Goal: Task Accomplishment & Management: Manage account settings

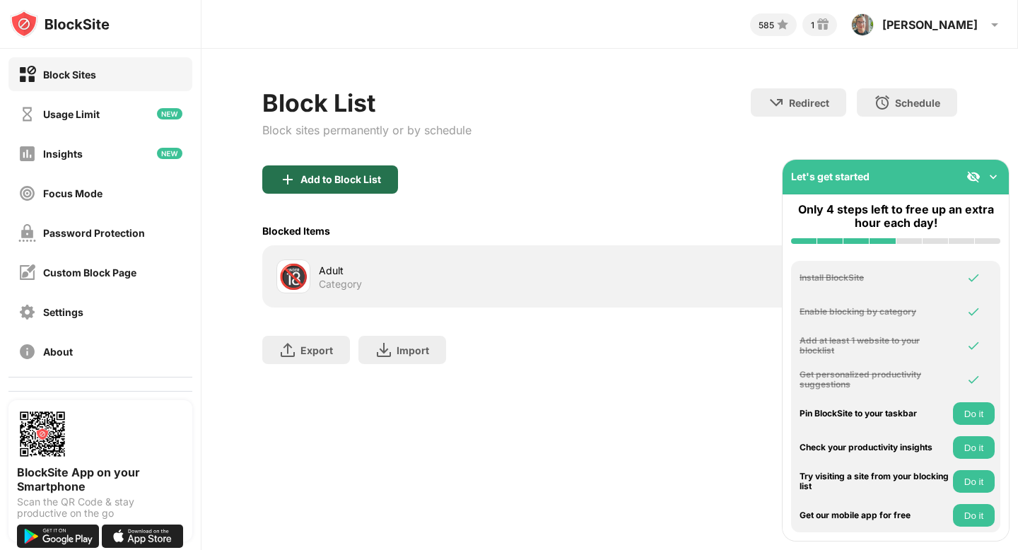
click at [294, 180] on img at bounding box center [287, 179] width 17 height 17
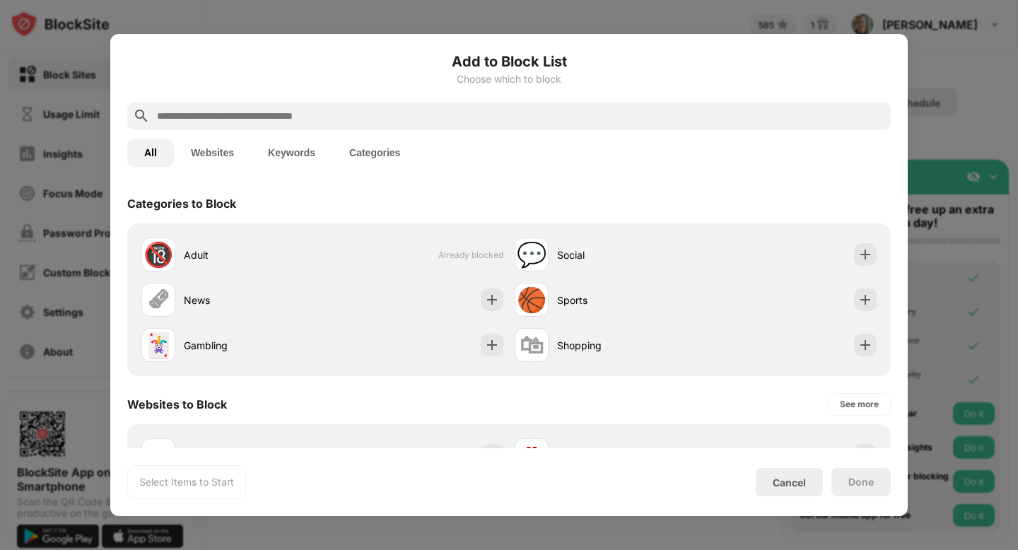
click at [283, 112] on input "text" at bounding box center [519, 115] width 729 height 17
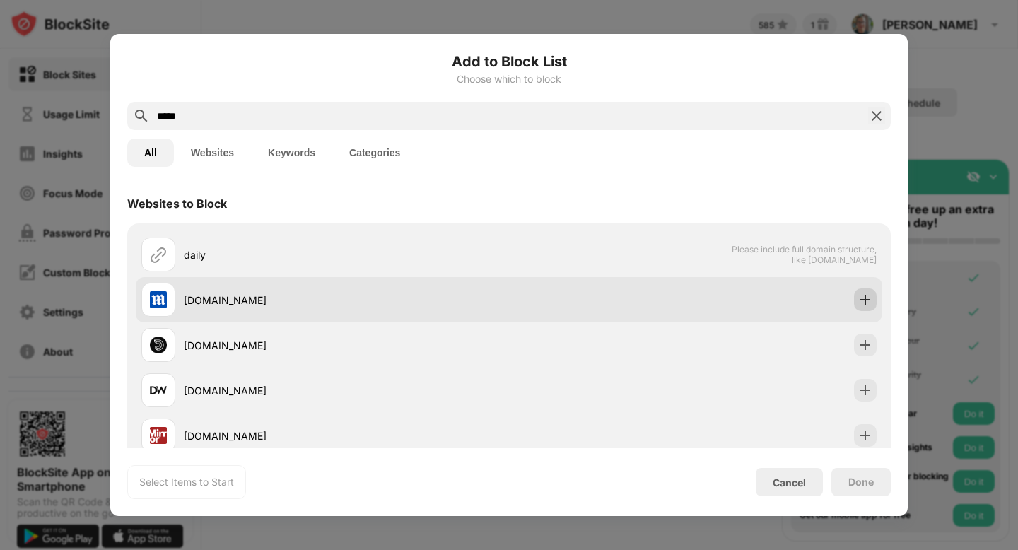
type input "*****"
click at [859, 300] on img at bounding box center [865, 300] width 14 height 14
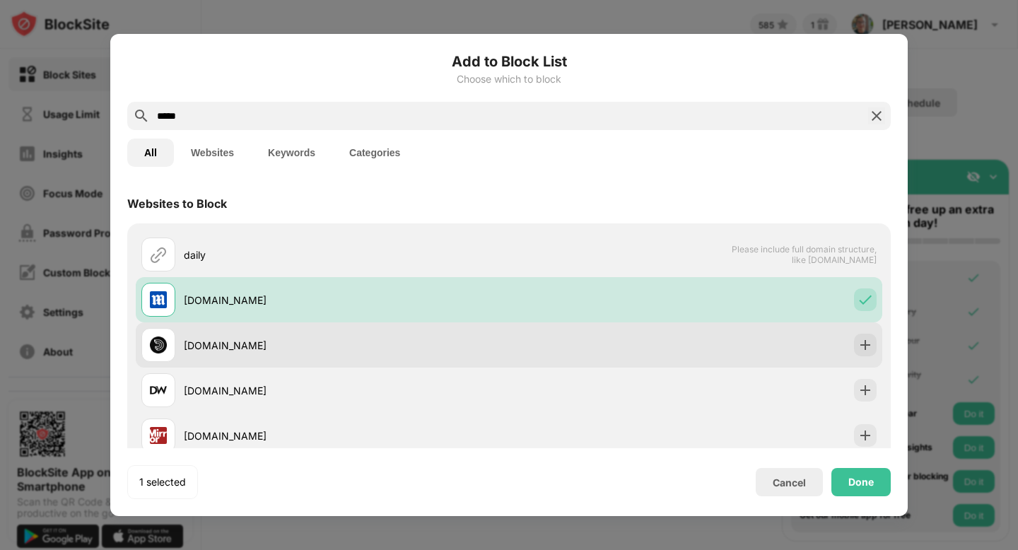
scroll to position [45, 0]
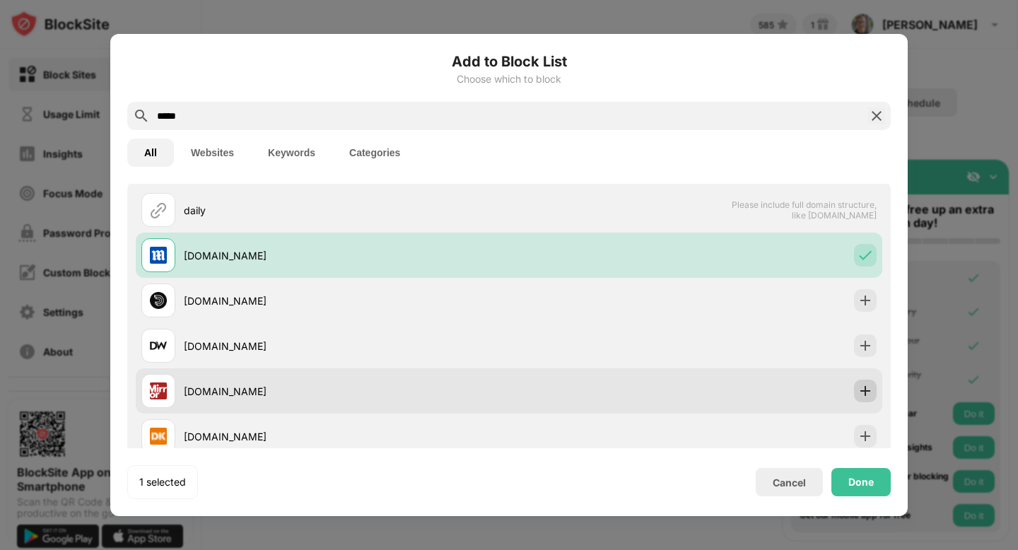
click at [860, 384] on img at bounding box center [865, 391] width 14 height 14
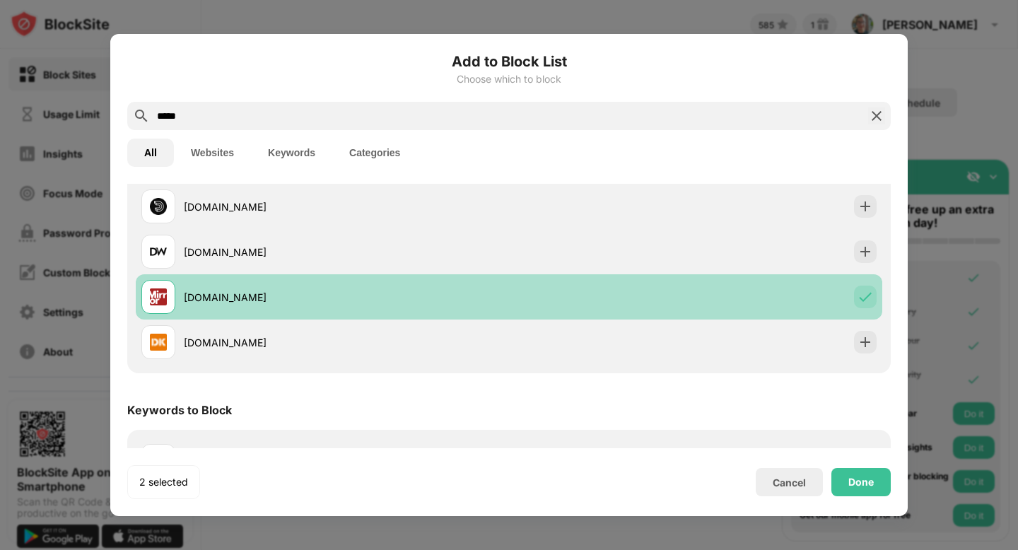
scroll to position [182, 0]
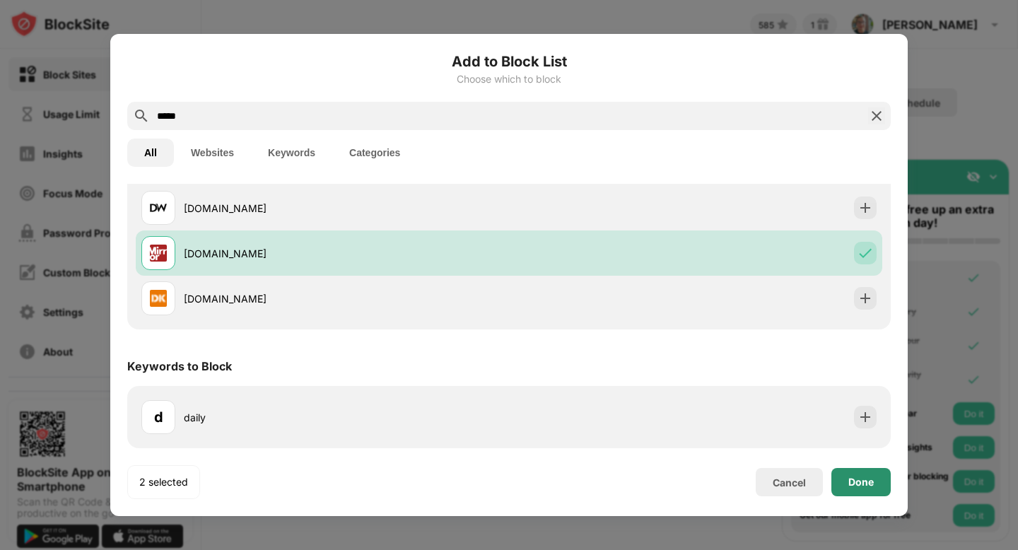
click at [883, 487] on div "Done" at bounding box center [860, 482] width 59 height 28
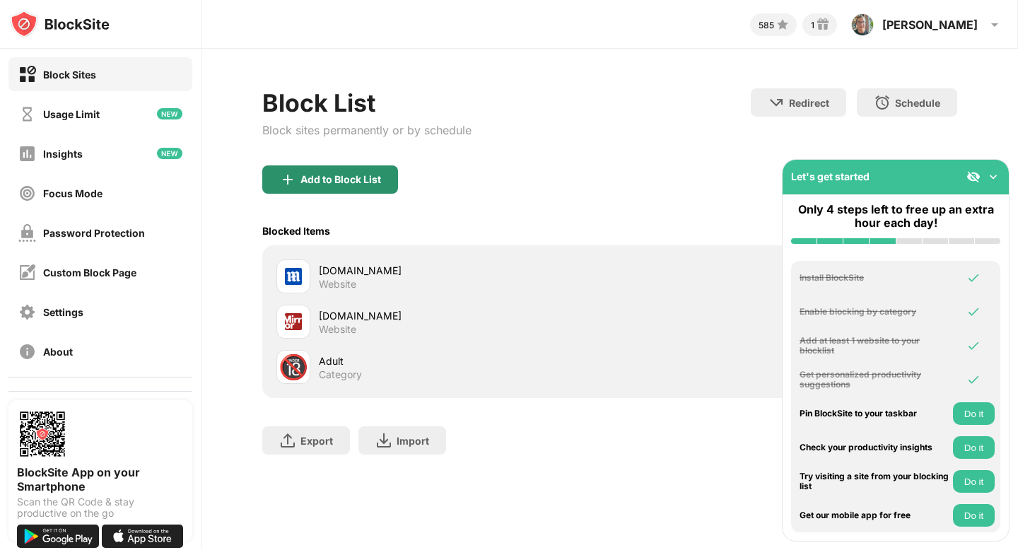
click at [343, 184] on div "Add to Block List" at bounding box center [340, 179] width 81 height 11
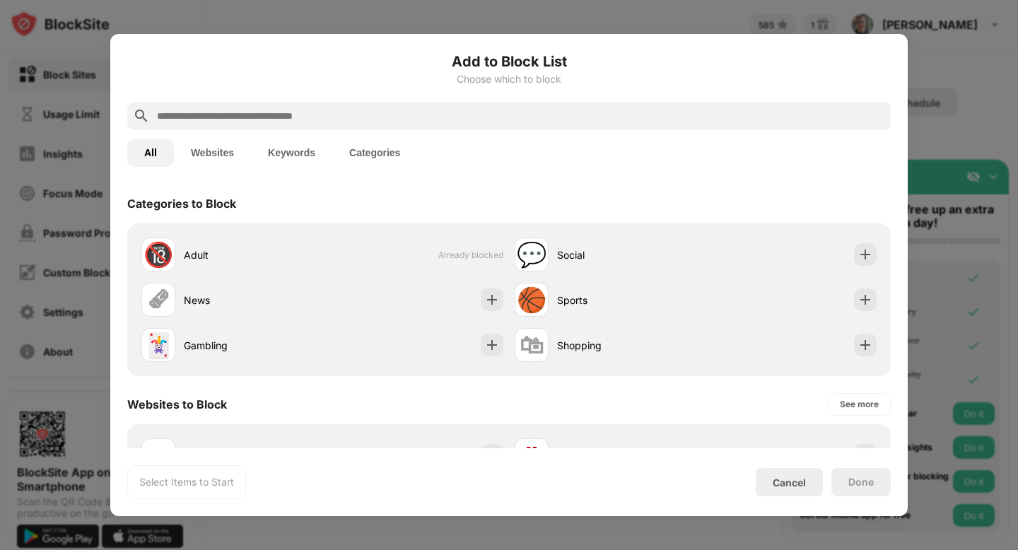
click at [317, 112] on input "text" at bounding box center [519, 115] width 729 height 17
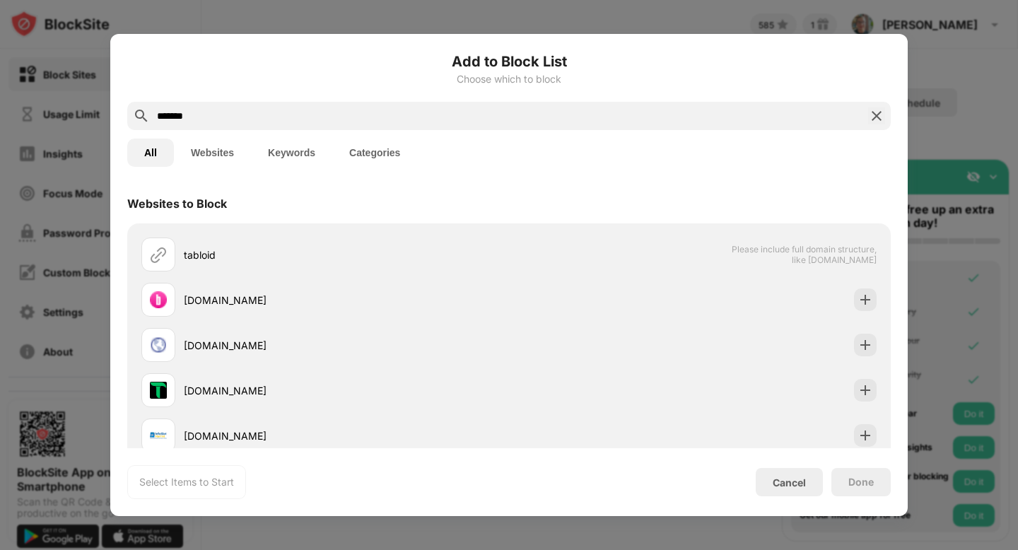
type input "*******"
click at [298, 158] on button "Keywords" at bounding box center [291, 153] width 81 height 28
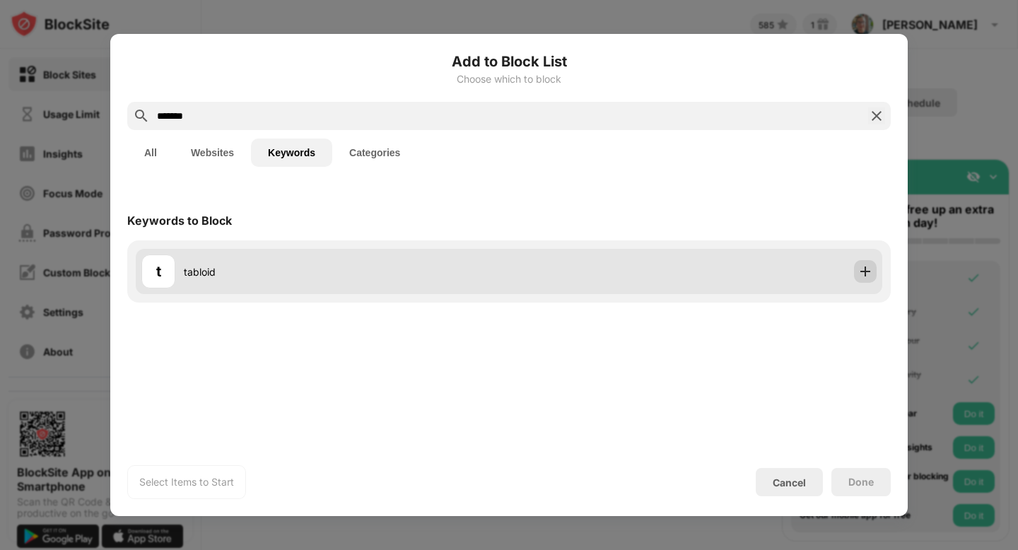
click at [857, 275] on div at bounding box center [865, 271] width 23 height 23
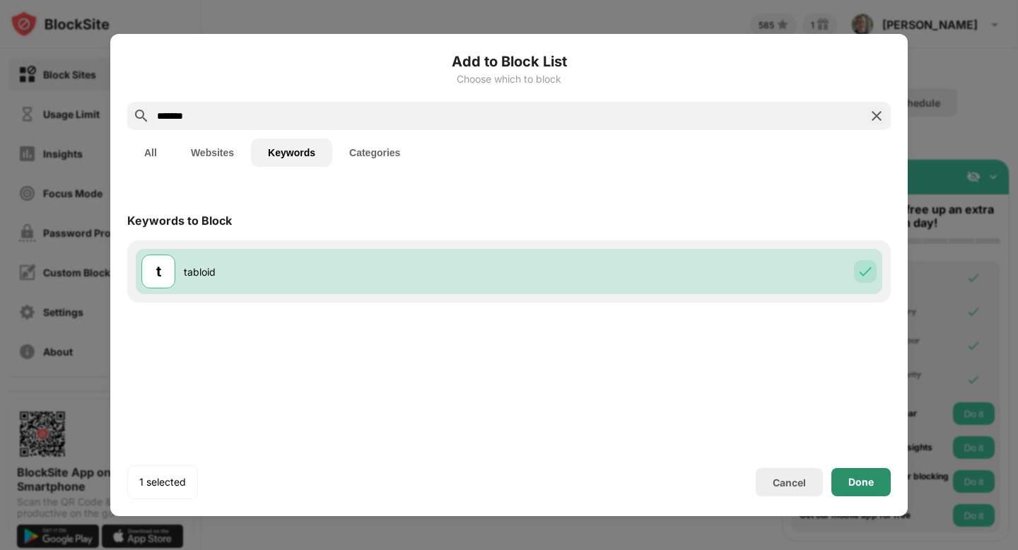
click at [863, 483] on div "Done" at bounding box center [860, 481] width 25 height 11
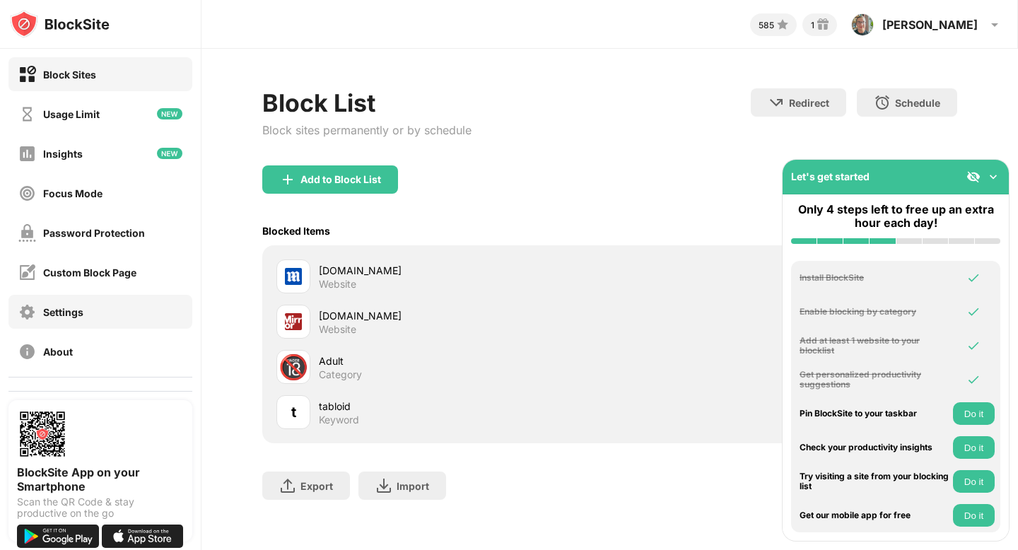
click at [80, 306] on div "Settings" at bounding box center [63, 312] width 40 height 12
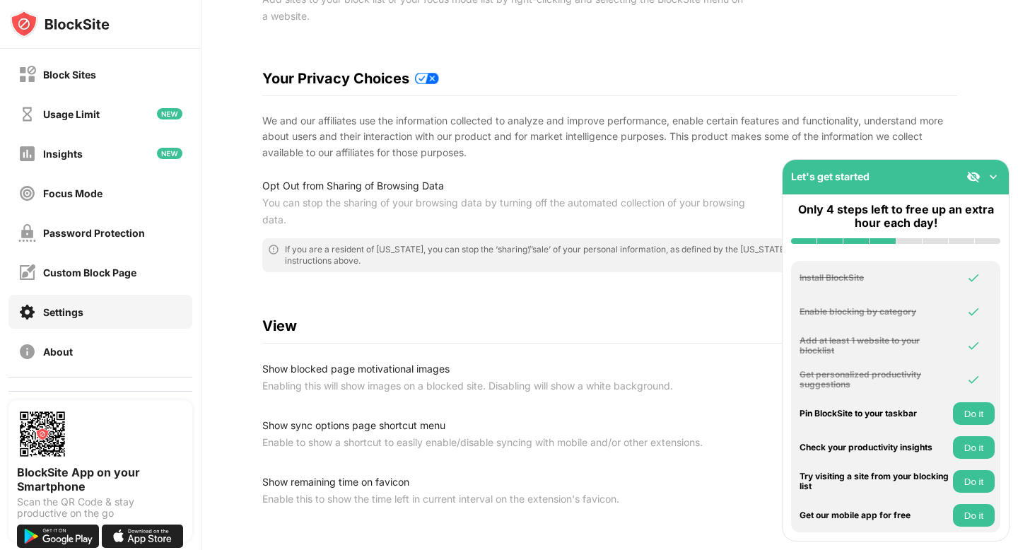
scroll to position [241, 0]
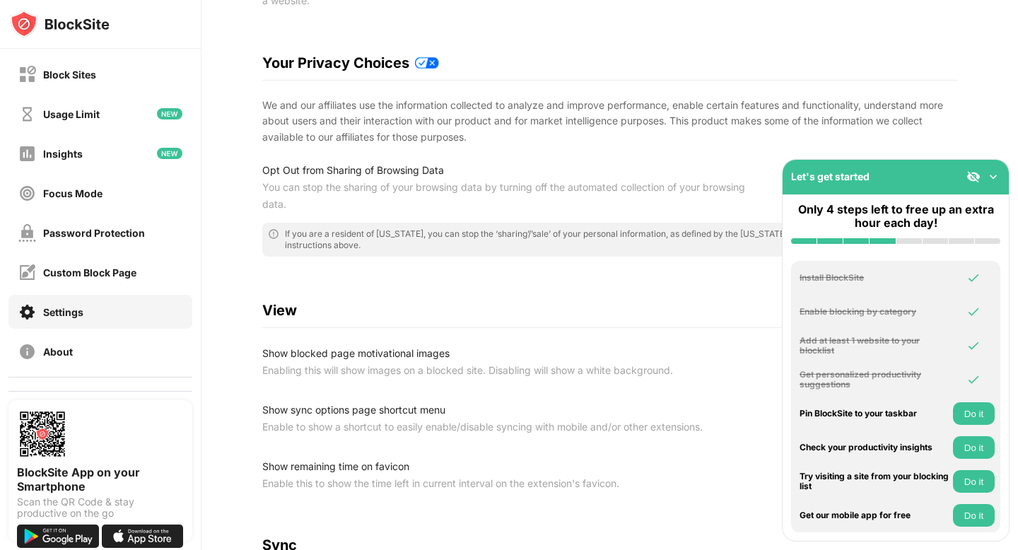
click at [994, 176] on img at bounding box center [993, 177] width 14 height 14
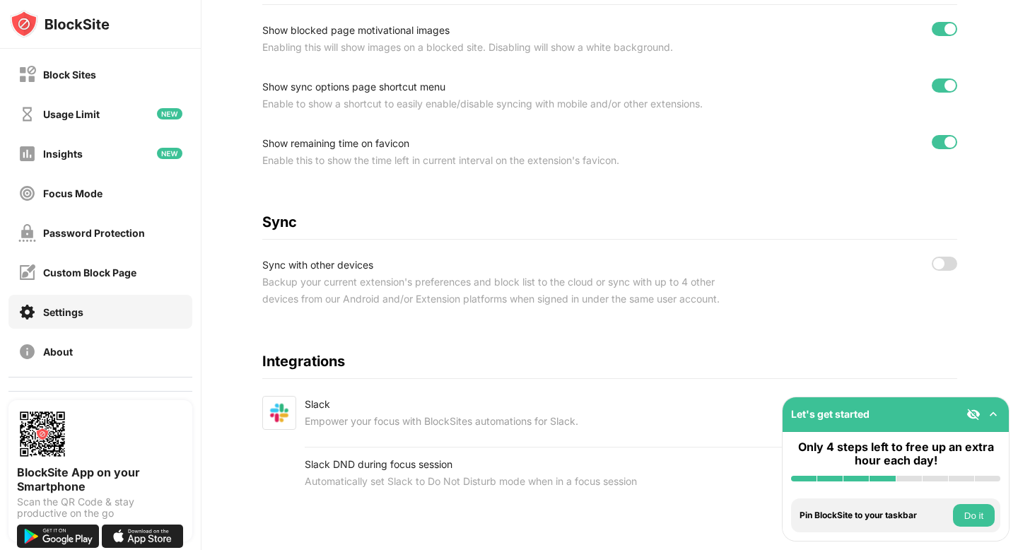
scroll to position [567, 0]
click at [935, 261] on div at bounding box center [938, 261] width 11 height 11
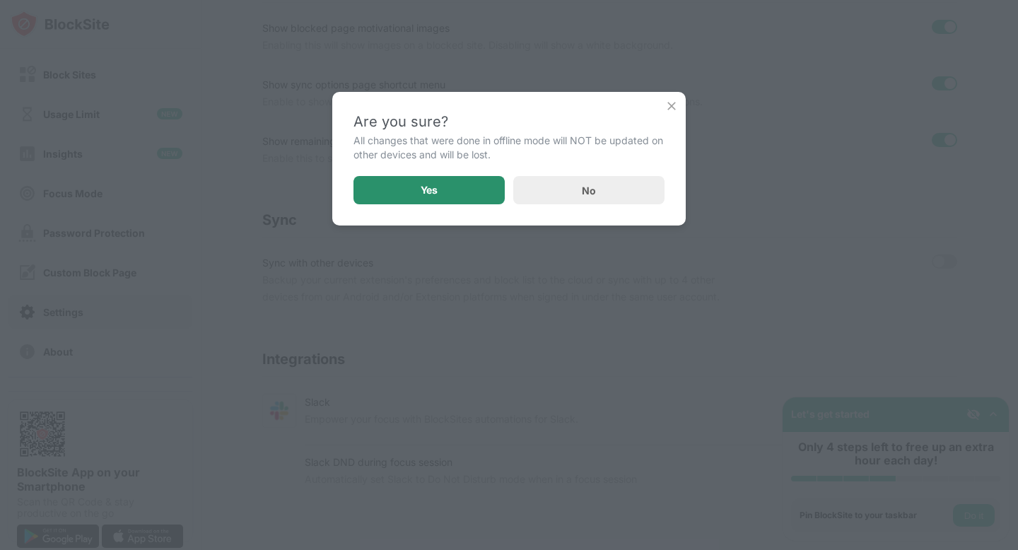
click at [401, 187] on div "Yes" at bounding box center [428, 190] width 151 height 28
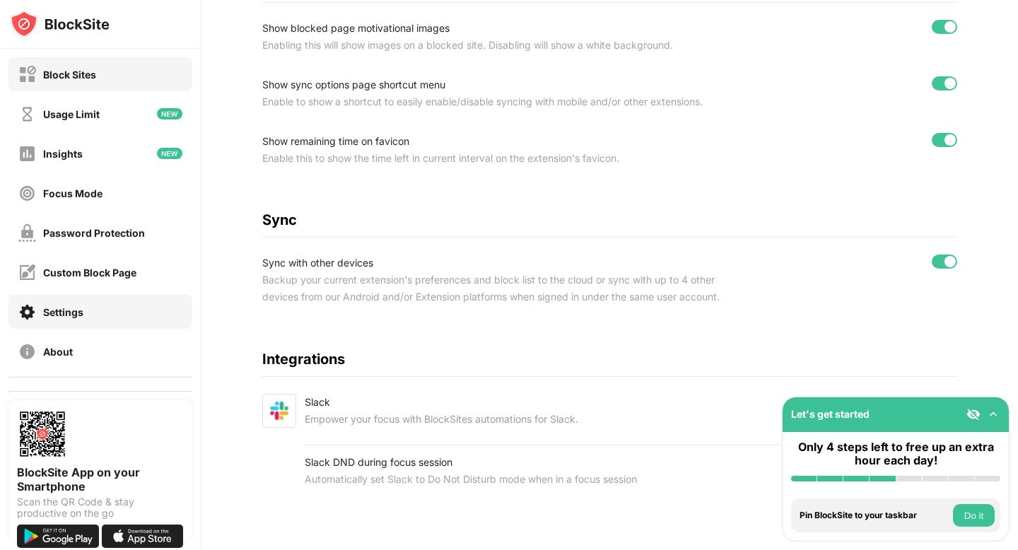
click at [136, 76] on div "Block Sites" at bounding box center [100, 74] width 184 height 34
